Goal: Transaction & Acquisition: Purchase product/service

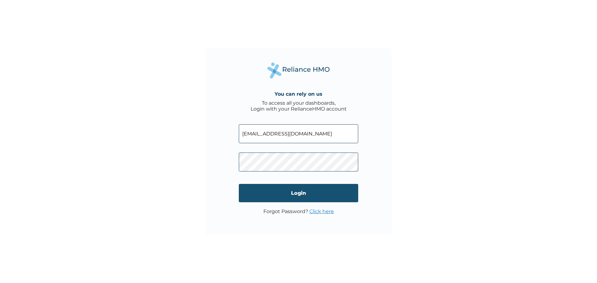
click at [343, 195] on input "Login" at bounding box center [298, 193] width 119 height 18
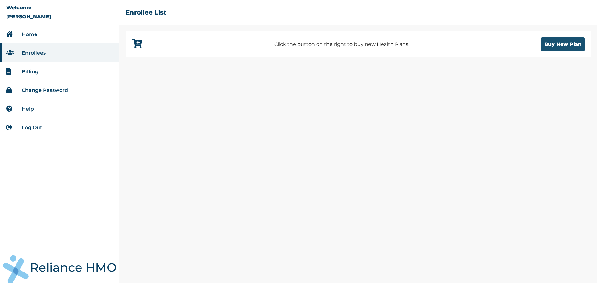
click at [572, 44] on button "Buy New Plan" at bounding box center [562, 44] width 43 height 14
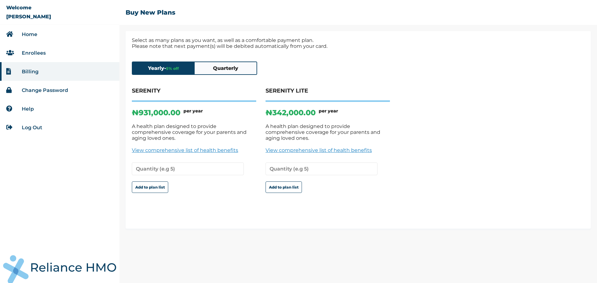
click at [234, 67] on button "Quarterly" at bounding box center [226, 68] width 62 height 12
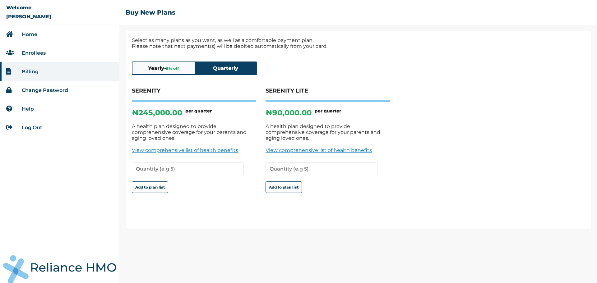
click at [318, 147] on link "View comprehensive list of health benefits" at bounding box center [327, 150] width 124 height 6
click at [292, 182] on button "Add to plan list" at bounding box center [283, 186] width 36 height 11
type input "1"
click at [372, 163] on input "1" at bounding box center [321, 169] width 112 height 13
click at [291, 182] on button "Add to plan list" at bounding box center [283, 186] width 36 height 11
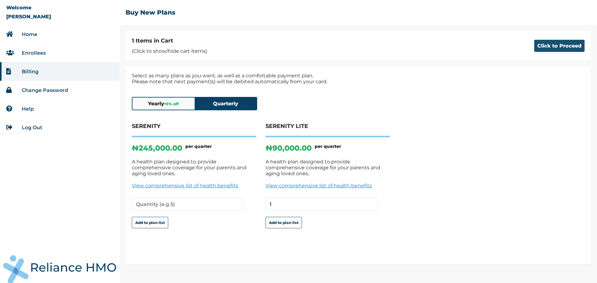
click at [558, 44] on button "Click to Proceed" at bounding box center [559, 46] width 50 height 12
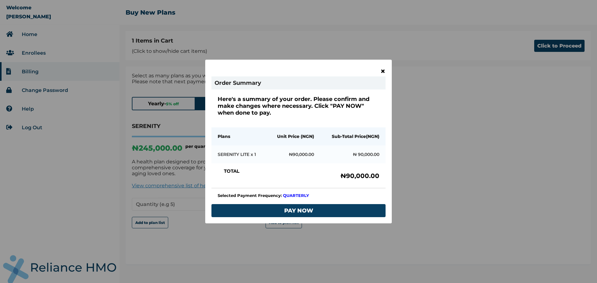
click at [383, 71] on span "×" at bounding box center [382, 71] width 5 height 11
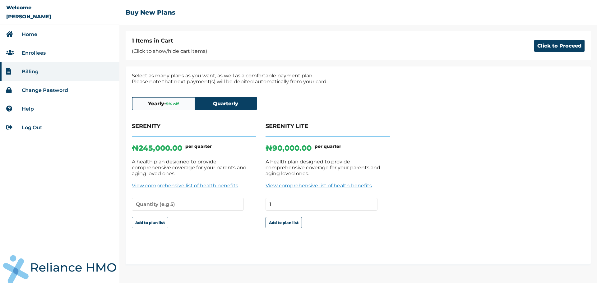
click at [33, 34] on link "Home" at bounding box center [30, 34] width 16 height 6
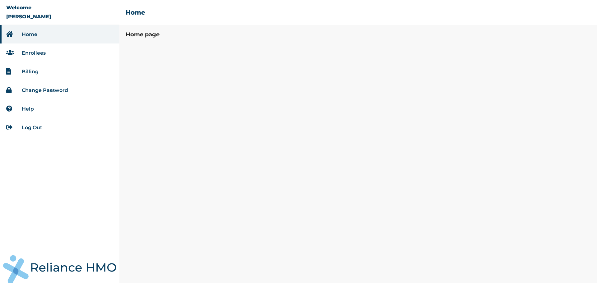
click at [29, 53] on link "Enrollees" at bounding box center [34, 53] width 24 height 6
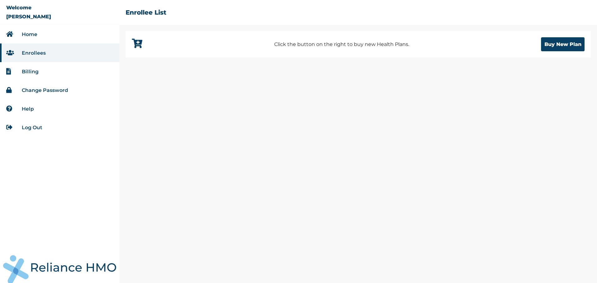
click at [14, 72] on icon at bounding box center [10, 71] width 9 height 6
click at [26, 71] on link "Billing" at bounding box center [30, 72] width 17 height 6
